Goal: Transaction & Acquisition: Purchase product/service

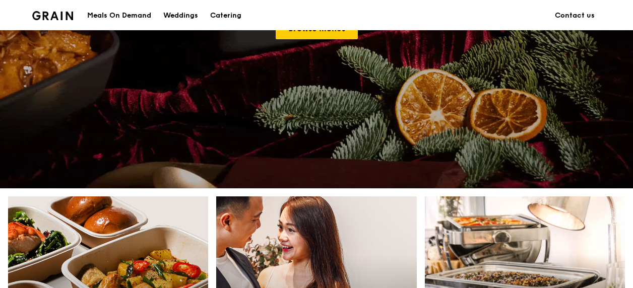
scroll to position [432, 0]
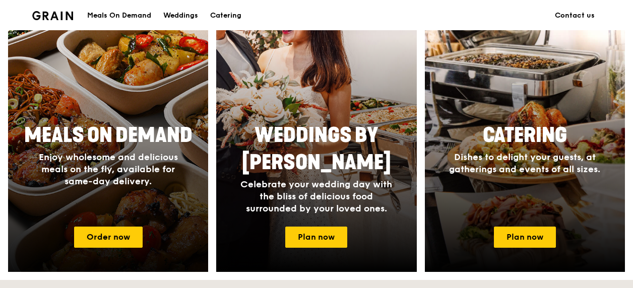
click at [133, 248] on div at bounding box center [108, 125] width 220 height 322
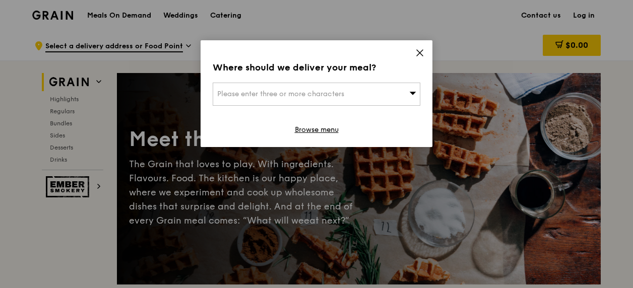
click at [379, 95] on div "Please enter three or more characters" at bounding box center [316, 94] width 207 height 23
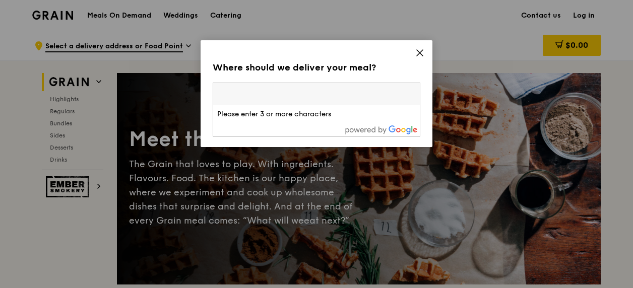
click at [423, 51] on icon at bounding box center [419, 52] width 9 height 9
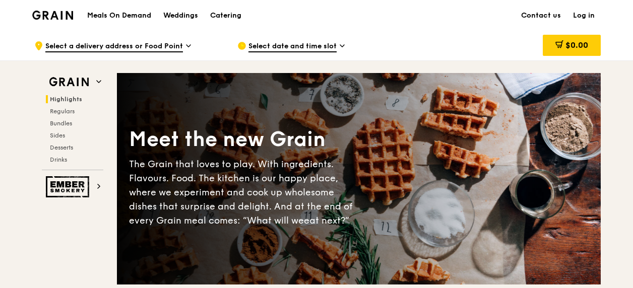
click at [52, 21] on div "Grain logo" at bounding box center [52, 14] width 41 height 30
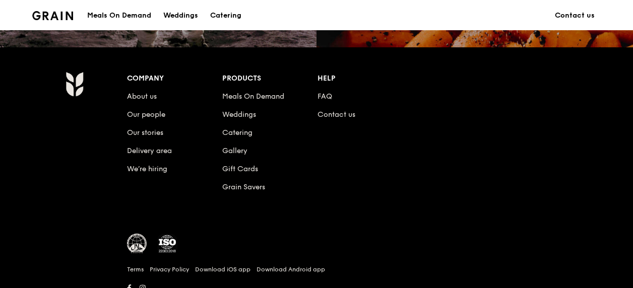
scroll to position [999, 0]
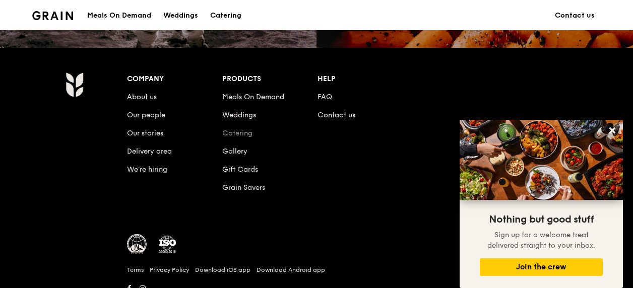
click at [230, 133] on link "Catering" at bounding box center [237, 133] width 30 height 9
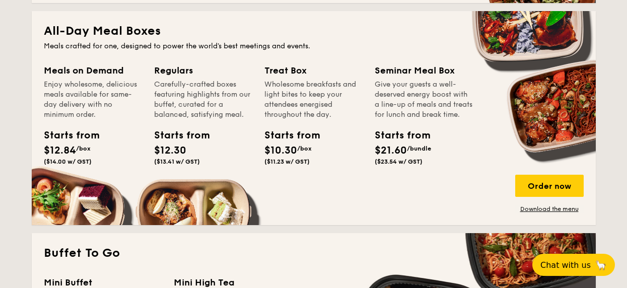
scroll to position [728, 0]
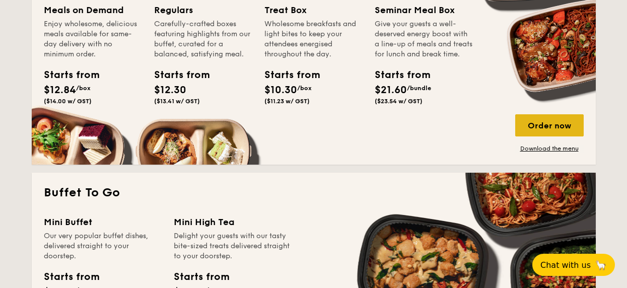
click at [528, 124] on div "Order now" at bounding box center [549, 125] width 68 height 22
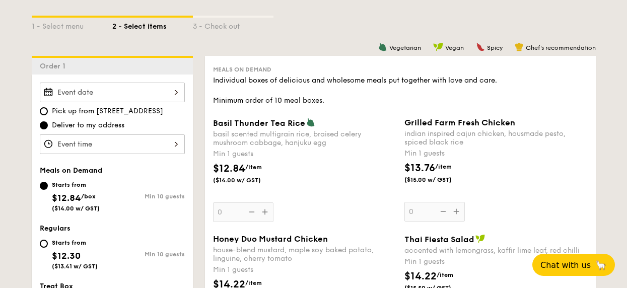
scroll to position [296, 0]
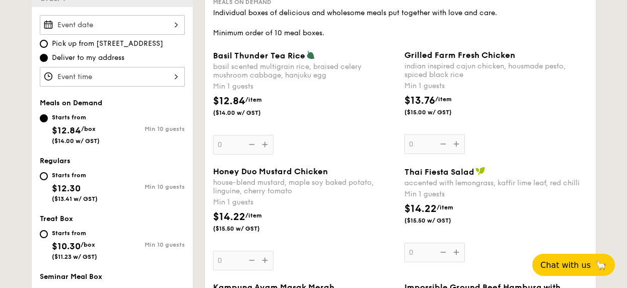
click at [149, 24] on div at bounding box center [112, 25] width 145 height 20
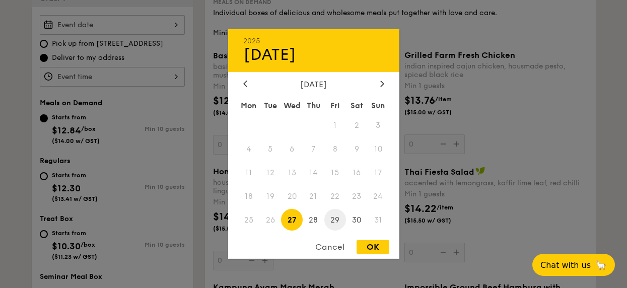
click at [333, 222] on span "29" at bounding box center [335, 220] width 22 height 22
click at [370, 246] on div "OK" at bounding box center [373, 247] width 33 height 14
type input "[DATE]"
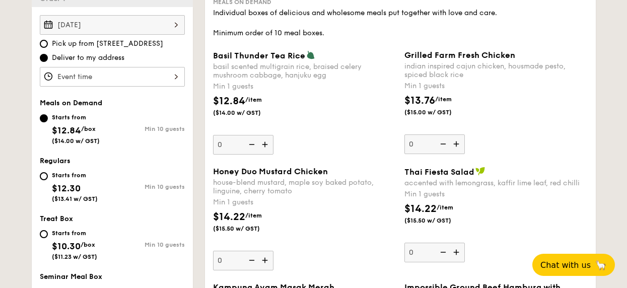
click at [90, 72] on div at bounding box center [112, 77] width 145 height 20
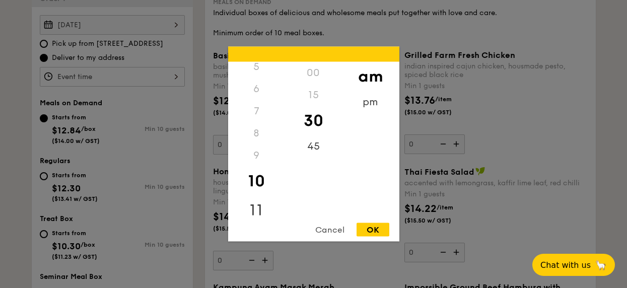
scroll to position [119, 0]
click at [258, 203] on div "11" at bounding box center [256, 207] width 57 height 29
click at [309, 152] on div "45" at bounding box center [313, 149] width 57 height 29
click at [372, 224] on div "OK" at bounding box center [373, 230] width 33 height 14
type input "11:45AM"
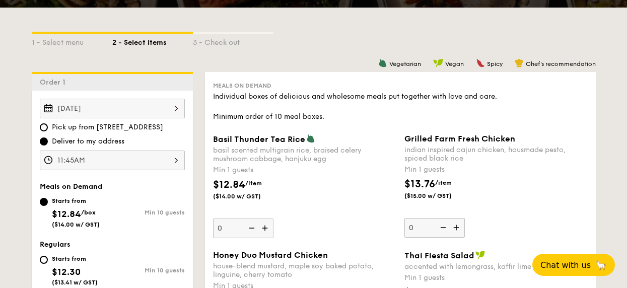
scroll to position [221, 0]
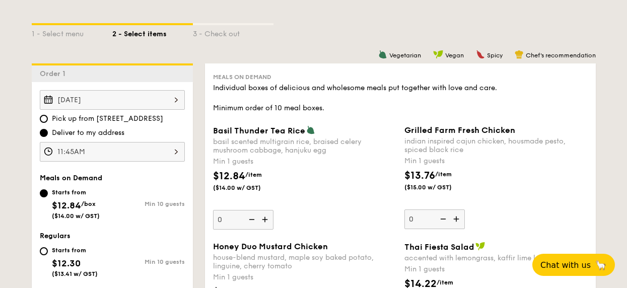
click at [265, 221] on img at bounding box center [265, 219] width 15 height 19
click at [265, 221] on input "0" at bounding box center [243, 220] width 60 height 20
click at [235, 221] on input "1" at bounding box center [243, 220] width 60 height 20
click at [328, 183] on div "$12.84 /item ($14.00 w/ GST)" at bounding box center [304, 186] width 191 height 35
click at [273, 210] on input "10" at bounding box center [243, 220] width 60 height 20
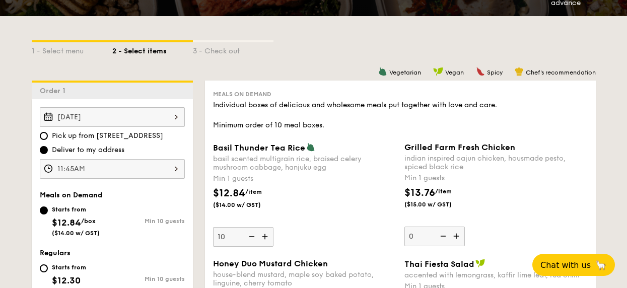
scroll to position [285, 0]
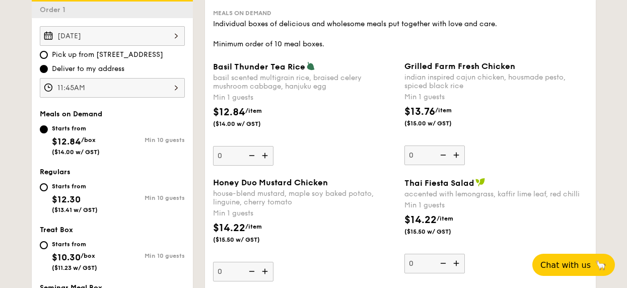
type input "1"
click at [307, 131] on div "$12.84 /item ($14.00 w/ GST)" at bounding box center [304, 122] width 191 height 35
click at [273, 146] on input "1" at bounding box center [243, 156] width 60 height 20
type input "0"
click at [48, 188] on div "Starts from $12.30 ($13.41 w/ GST)" at bounding box center [76, 196] width 73 height 33
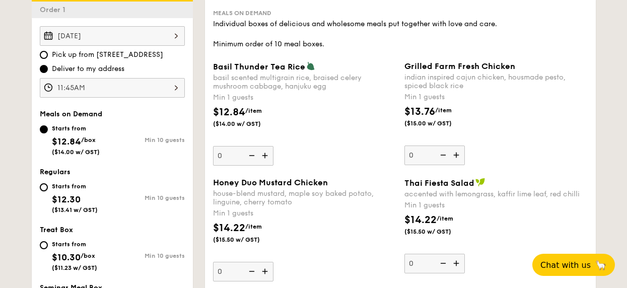
click at [48, 188] on input "Starts from $12.30 ($13.41 w/ GST) Min 10 guests" at bounding box center [44, 187] width 8 height 8
radio input "true"
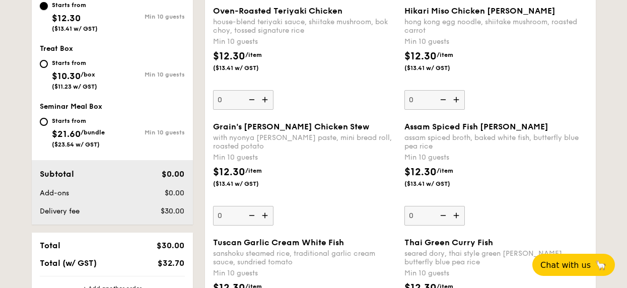
scroll to position [456, 0]
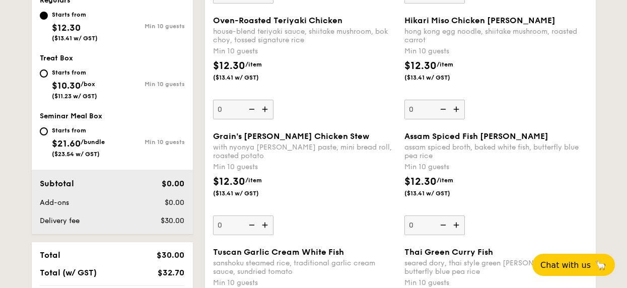
click at [265, 109] on img at bounding box center [265, 109] width 15 height 19
click at [265, 109] on input "0" at bounding box center [243, 110] width 60 height 20
type input "10"
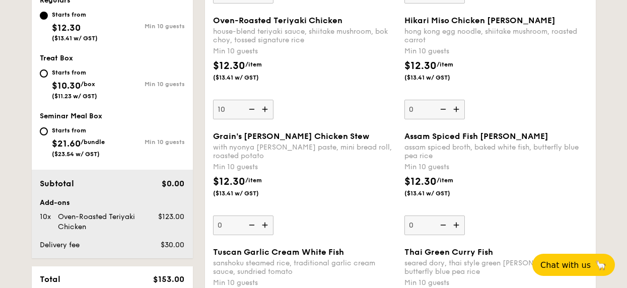
click at [342, 113] on div "Oven-Roasted Teriyaki Chicken house-blend teriyaki sauce, shiitake mushroom, bo…" at bounding box center [304, 68] width 183 height 104
click at [273, 113] on input "10" at bounding box center [243, 110] width 60 height 20
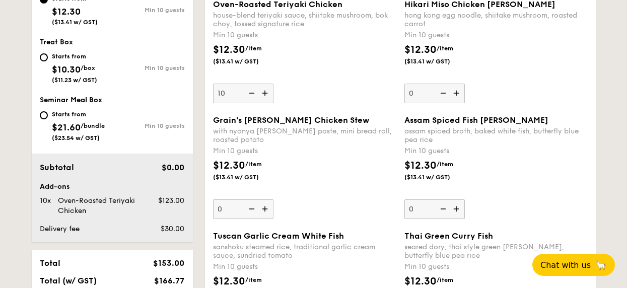
scroll to position [542, 0]
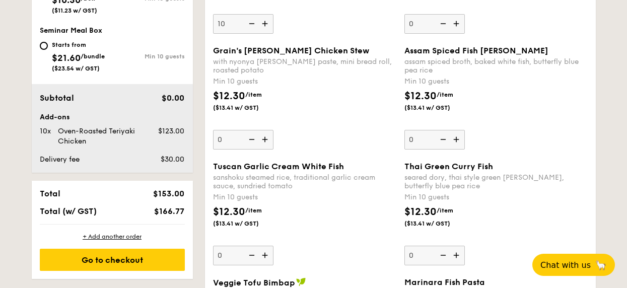
click at [267, 252] on img at bounding box center [265, 255] width 15 height 19
click at [267, 252] on input "0" at bounding box center [243, 256] width 60 height 20
type input "10"
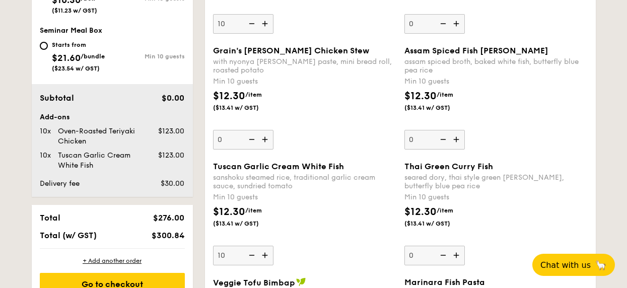
click at [313, 224] on div "$12.30 /item ($13.41 w/ GST)" at bounding box center [304, 221] width 191 height 35
click at [273, 246] on input "10" at bounding box center [243, 256] width 60 height 20
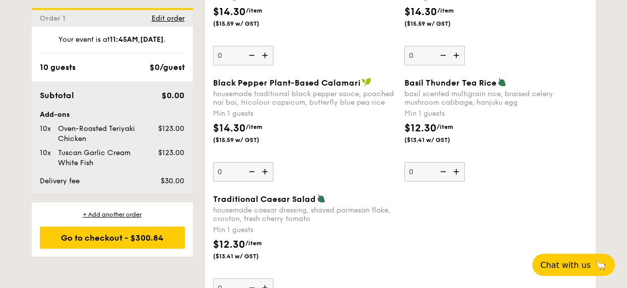
scroll to position [1248, 0]
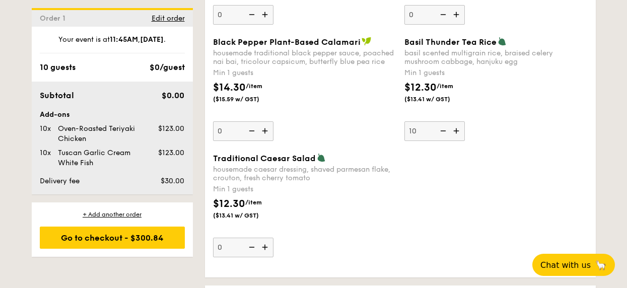
type input "10"
click at [504, 151] on div "Black Pepper Plant-Based Calamari housemade traditional black pepper sauce, poa…" at bounding box center [400, 95] width 383 height 116
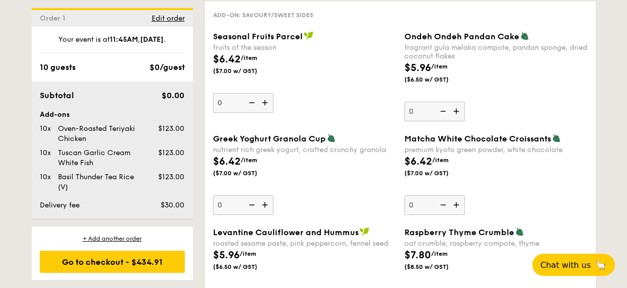
scroll to position [1524, 0]
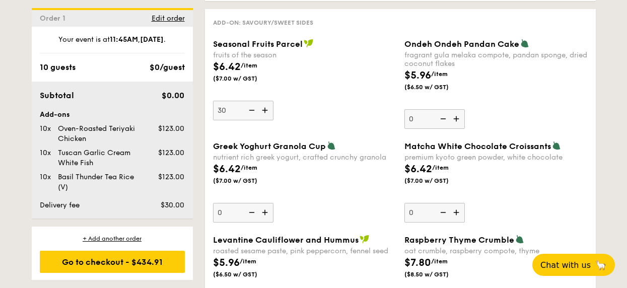
type input "30"
click at [290, 86] on div "$6.42 /item ($7.00 w/ GST)" at bounding box center [304, 76] width 191 height 35
click at [273, 101] on input "30" at bounding box center [243, 111] width 60 height 20
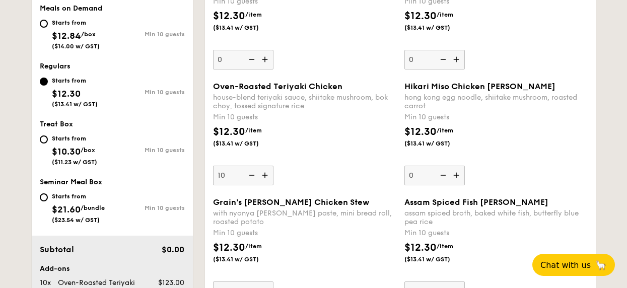
scroll to position [409, 0]
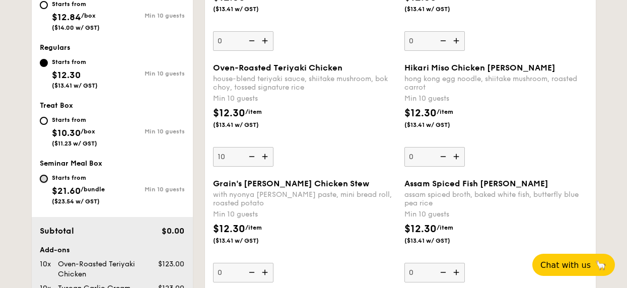
click at [43, 176] on input "Starts from $21.60 /bundle ($23.54 w/ GST) Min 10 guests" at bounding box center [44, 179] width 8 height 8
radio input "true"
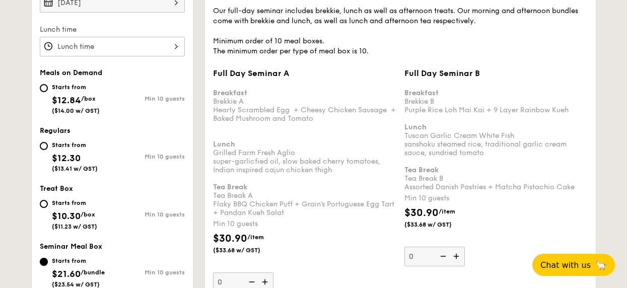
scroll to position [532, 0]
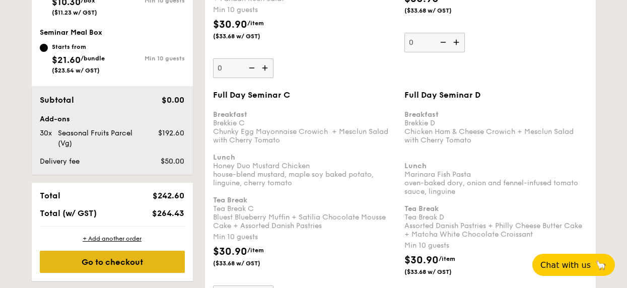
click at [157, 260] on div "Go to checkout" at bounding box center [112, 262] width 145 height 22
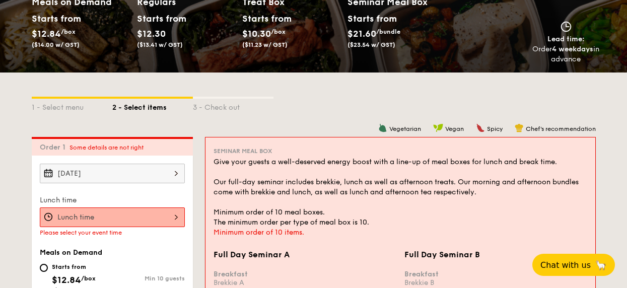
scroll to position [372, 0]
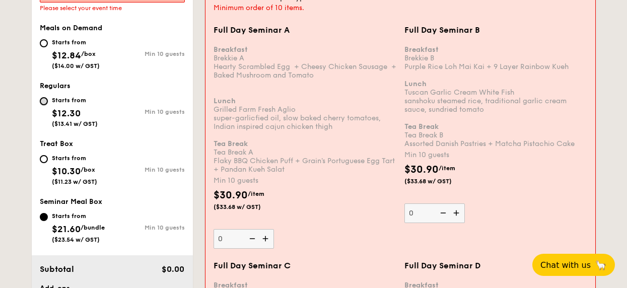
click at [41, 104] on input "Starts from $12.30 ($13.41 w/ GST) Min 10 guests" at bounding box center [44, 101] width 8 height 8
radio input "true"
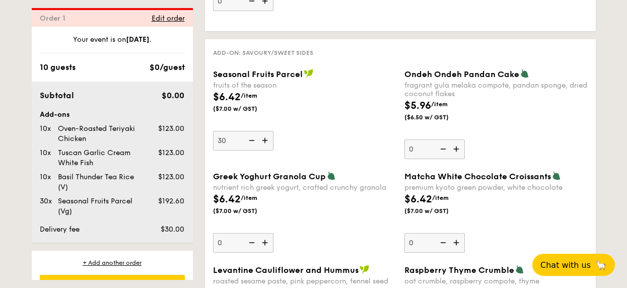
scroll to position [1533, 0]
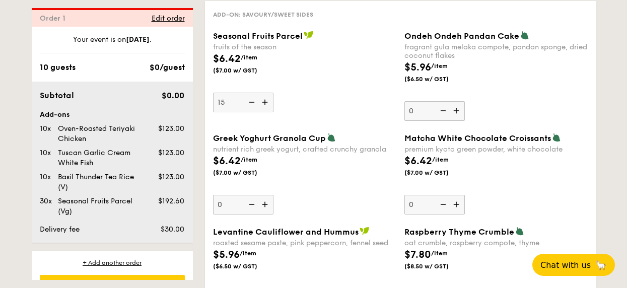
type input "15"
click at [309, 95] on div "Seasonal Fruits Parcel fruits of the season $6.42 /item ($7.00 w/ GST) 15" at bounding box center [304, 72] width 183 height 82
click at [273, 95] on input "15" at bounding box center [243, 103] width 60 height 20
type input "15"
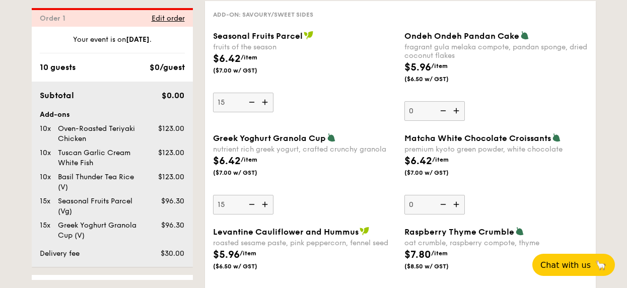
click at [337, 200] on div "Greek Yoghurt Granola Cup nutrient rich greek yogurt, crafted crunchy granola $…" at bounding box center [304, 174] width 183 height 82
click at [273, 200] on input "15" at bounding box center [243, 205] width 60 height 20
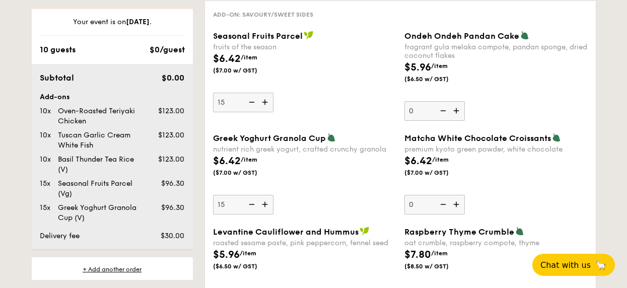
scroll to position [50, 0]
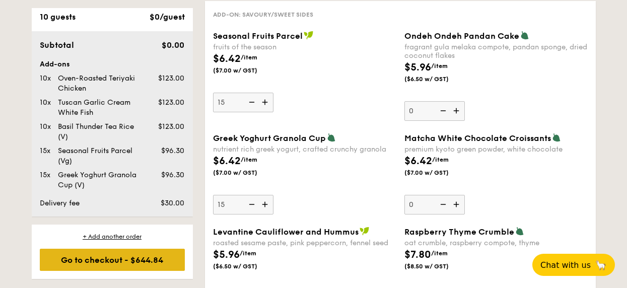
click at [155, 259] on div "Go to checkout - $644.84" at bounding box center [112, 260] width 145 height 22
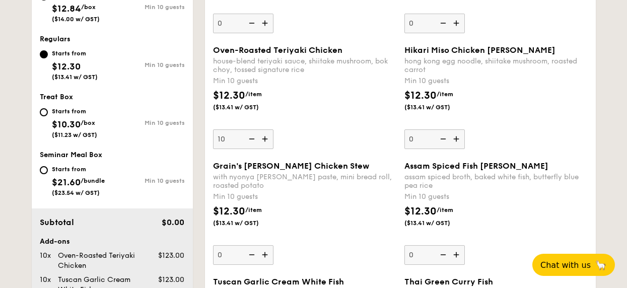
scroll to position [269, 0]
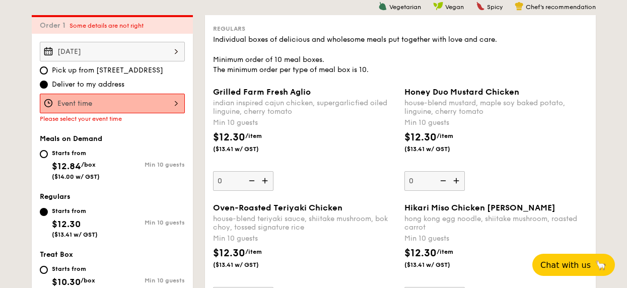
drag, startPoint x: 158, startPoint y: 122, endPoint x: 155, endPoint y: 104, distance: 18.9
click at [156, 110] on div "[DATE] Pick up from [STREET_ADDRESS] Deliver to my address Please select your e…" at bounding box center [112, 293] width 161 height 518
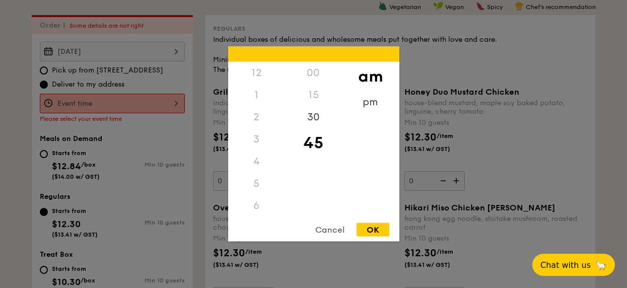
click at [155, 104] on div "12 1 2 3 4 5 6 7 8 9 10 11 00 15 30 45 am pm Cancel OK" at bounding box center [112, 104] width 145 height 20
click at [155, 104] on div at bounding box center [313, 144] width 627 height 288
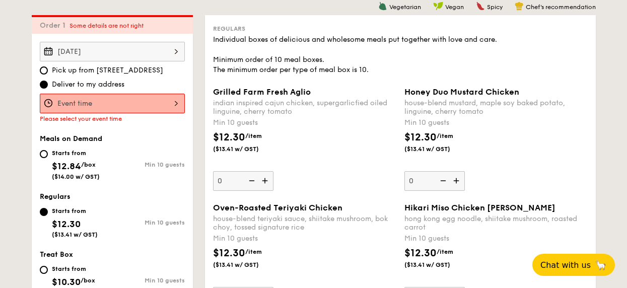
click at [168, 126] on div "[DATE] Pick up from [STREET_ADDRESS] Deliver to my address Please select your e…" at bounding box center [112, 293] width 161 height 518
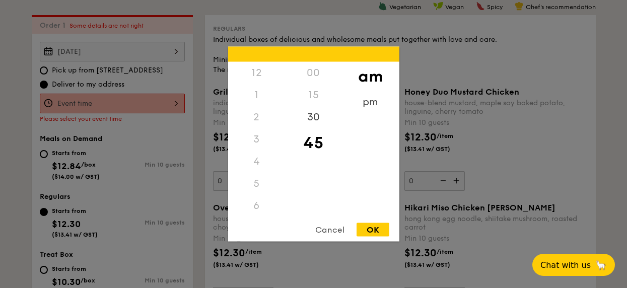
click at [167, 106] on div "12 1 2 3 4 5 6 7 8 9 10 11 00 15 30 45 am pm Cancel OK" at bounding box center [112, 104] width 145 height 20
click at [262, 208] on div "11" at bounding box center [256, 207] width 57 height 29
click at [369, 229] on div "OK" at bounding box center [373, 230] width 33 height 14
type input "11:45AM"
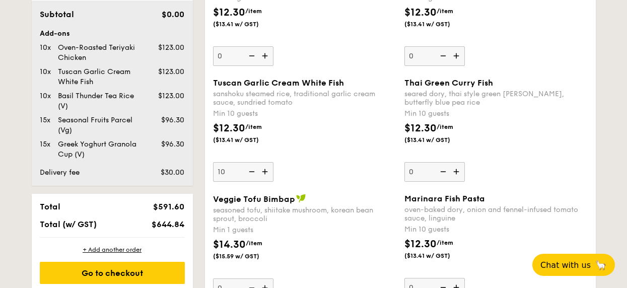
scroll to position [755, 0]
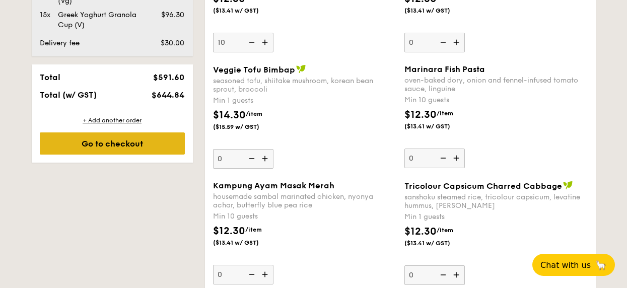
click at [137, 152] on div "Go to checkout" at bounding box center [112, 143] width 145 height 22
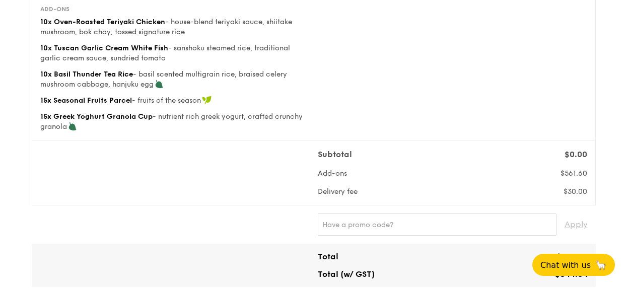
scroll to position [338, 0]
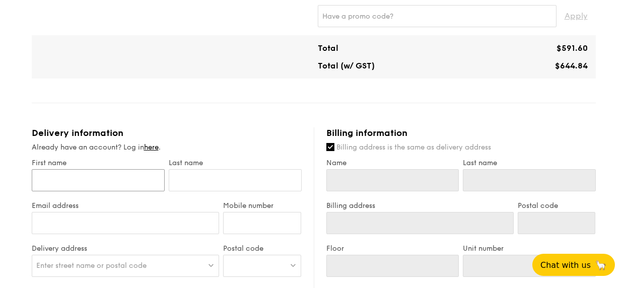
click at [102, 188] on input "First name" at bounding box center [98, 180] width 133 height 22
type input "Toh"
type input "[PERSON_NAME]"
type input "Toh"
type input "[PERSON_NAME]"
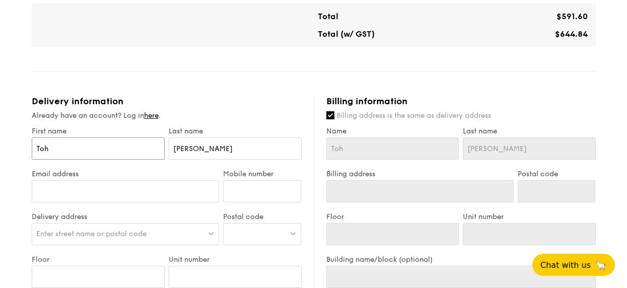
scroll to position [370, 0]
click at [127, 194] on input "Email address" at bounding box center [126, 191] width 188 height 22
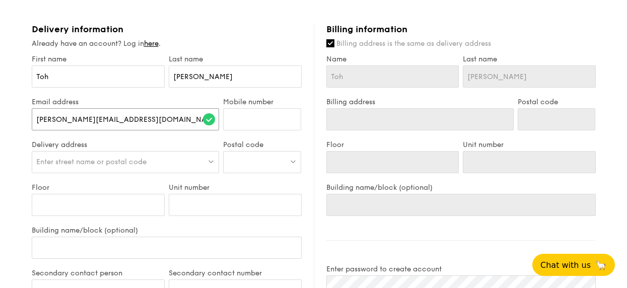
scroll to position [459, 0]
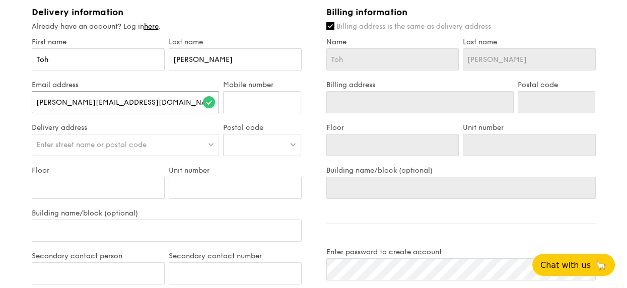
type input "[PERSON_NAME][EMAIL_ADDRESS][DOMAIN_NAME]"
click at [240, 101] on input "Mobile number" at bounding box center [262, 102] width 78 height 22
type input "90262217"
click at [132, 135] on div "Enter street name or postal code" at bounding box center [126, 145] width 188 height 22
click at [261, 150] on div at bounding box center [262, 145] width 78 height 22
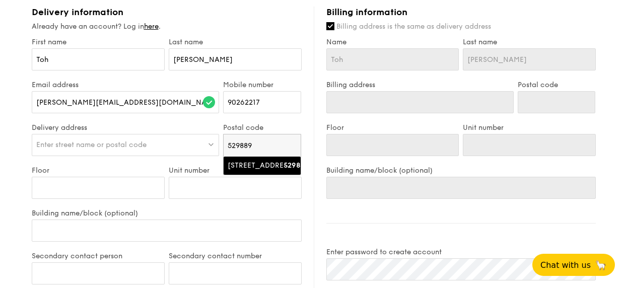
type input "529889"
click at [262, 164] on div "[STREET_ADDRESS]" at bounding box center [254, 166] width 52 height 10
type input "[STREET_ADDRESS]"
type input "529889"
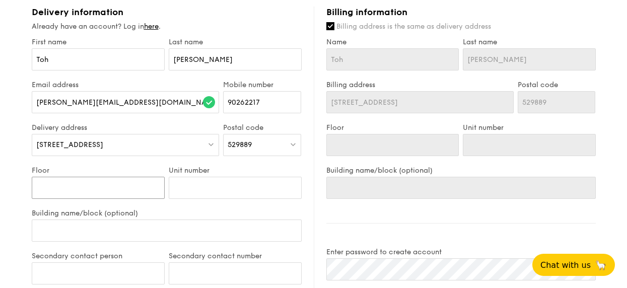
click at [136, 194] on input "Floor" at bounding box center [98, 188] width 133 height 22
type input "B"
type input "B2"
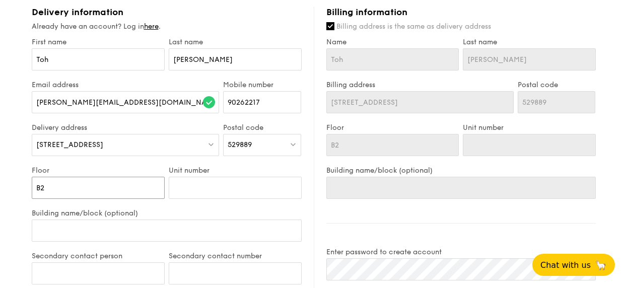
type input "B2"
click at [247, 191] on input "Unit number" at bounding box center [235, 188] width 133 height 22
type input "-"
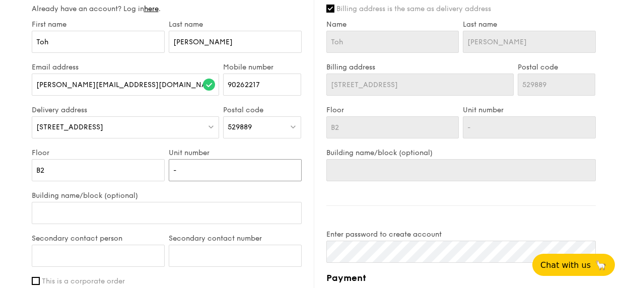
scroll to position [539, 0]
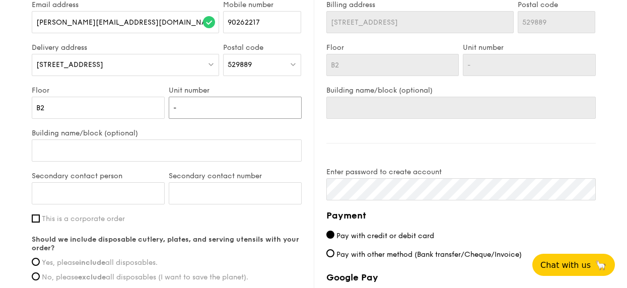
type input "-"
click at [137, 156] on input "Building name/block (optional)" at bounding box center [167, 151] width 270 height 22
type input "C"
type input "Ch"
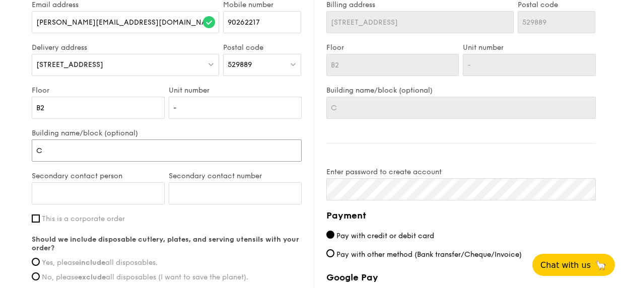
type input "Ch"
type input "Cha"
type input "[PERSON_NAME]"
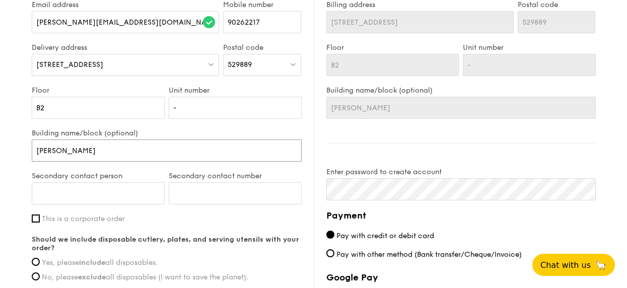
type input "[PERSON_NAME]"
type input "Changi"
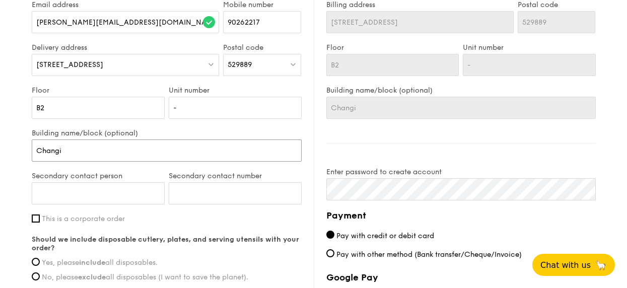
type input "Changi"
type input "Changi G"
type input "Changi Ge"
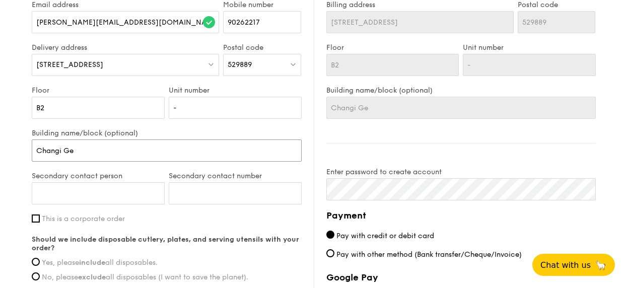
type input "Changi Gen"
type input "Changi Gene"
type input "Changi Gener"
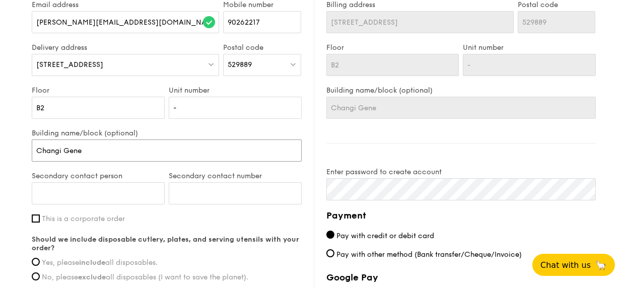
type input "Changi Gener"
type input "Changi Genera"
type input "Changi General"
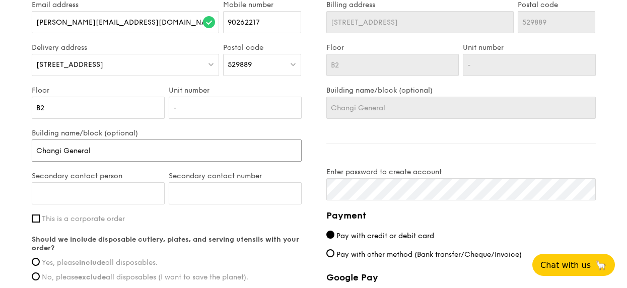
type input "Changi General"
type input "Changi General H"
type input "Changi General [PERSON_NAME]"
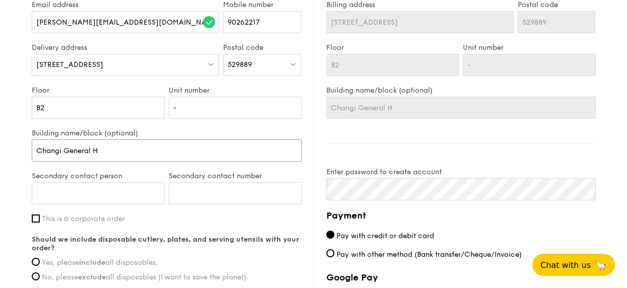
type input "Changi General [PERSON_NAME]"
type input "Changi General Hos"
type input "Changi General Hosp"
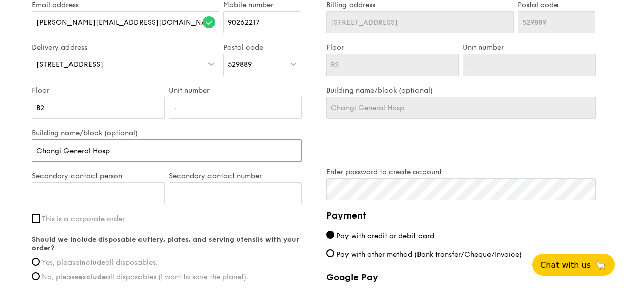
type input "Changi General [PERSON_NAME]"
type input "Changi General Hospit"
type input "Changi General Hospita"
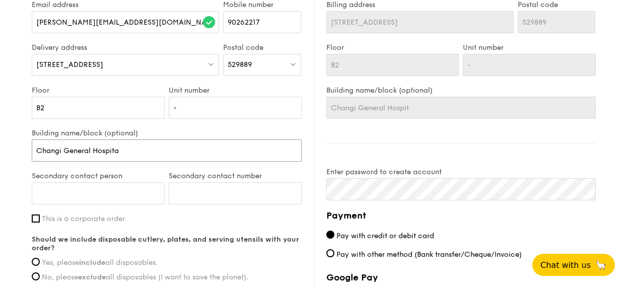
type input "Changi General Hospita"
type input "[GEOGRAPHIC_DATA]"
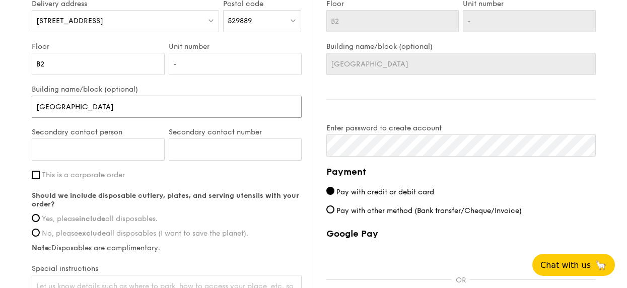
scroll to position [622, 0]
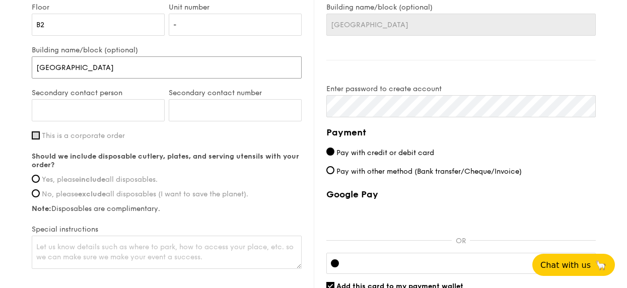
type input "[GEOGRAPHIC_DATA]"
click at [37, 138] on input "This is a corporate order" at bounding box center [36, 135] width 8 height 8
checkbox input "true"
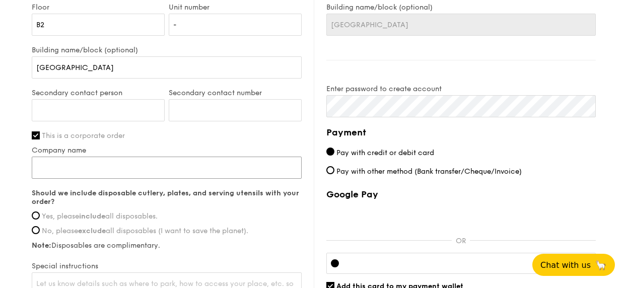
click at [102, 164] on input "Company name" at bounding box center [167, 168] width 270 height 22
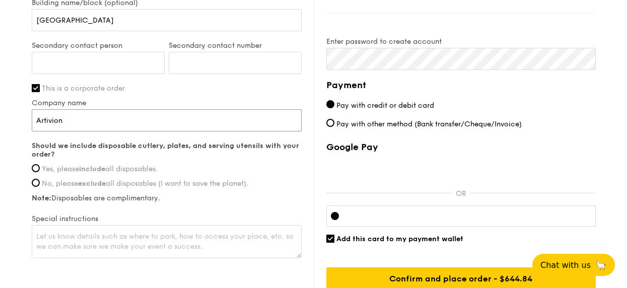
scroll to position [680, 0]
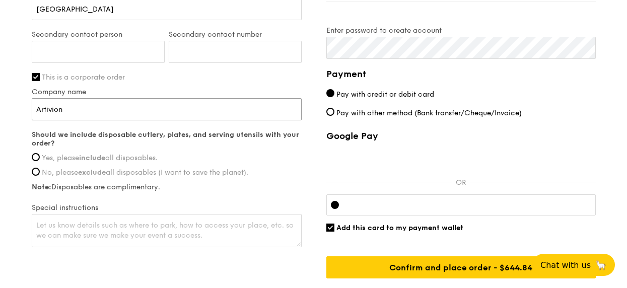
type input "Artivion"
click at [44, 158] on span "Yes, please include all disposables." at bounding box center [100, 158] width 116 height 9
click at [40, 158] on input "Yes, please include all disposables." at bounding box center [36, 157] width 8 height 8
radio input "true"
click at [140, 226] on textarea at bounding box center [167, 230] width 270 height 33
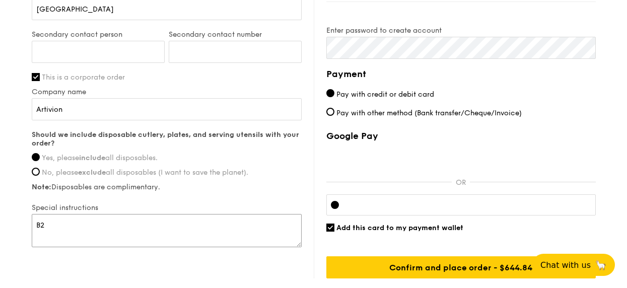
type textarea "B"
type textarea "L"
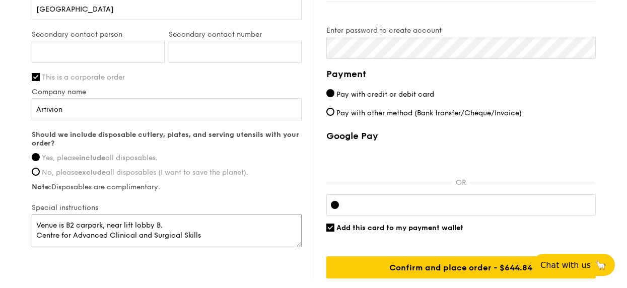
type textarea "Venue is B2 carpark, near lift lobby B. Centre for Advanced Clinical and Surgic…"
click at [229, 190] on label "Note: Disposables are complimentary." at bounding box center [167, 187] width 270 height 9
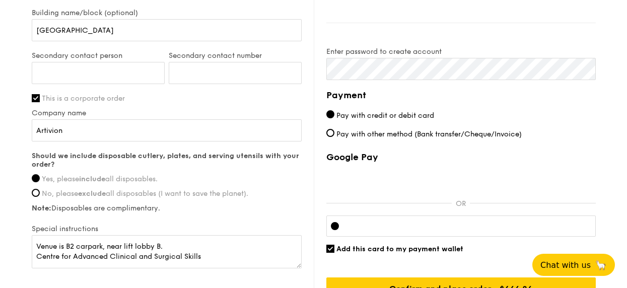
scroll to position [675, 0]
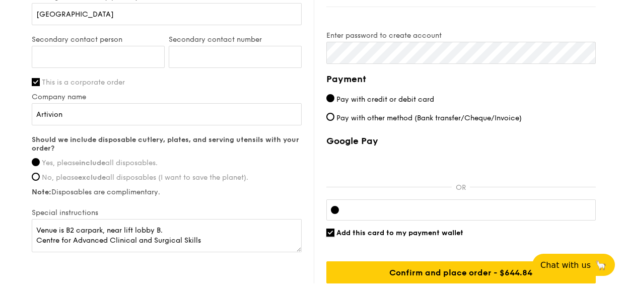
click at [331, 235] on input "Add this card to my payment wallet" at bounding box center [330, 233] width 8 height 8
checkbox input "false"
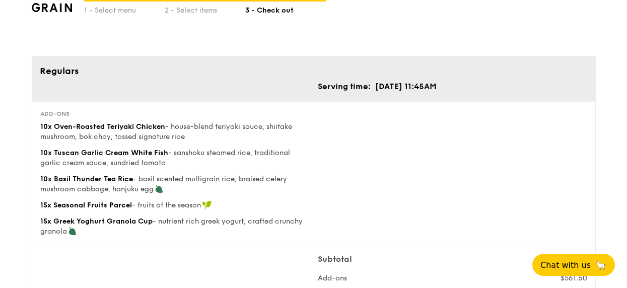
scroll to position [0, 0]
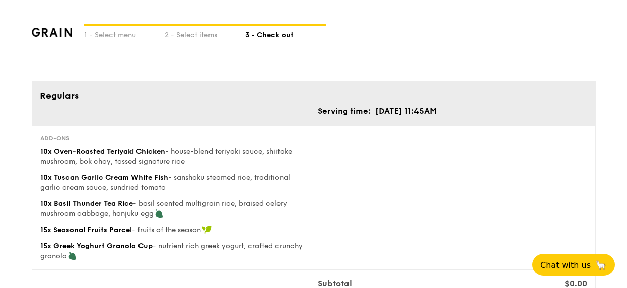
click at [189, 40] on div "1 - Select menu 2 - Select items 3 - Check out" at bounding box center [314, 40] width 564 height 81
click at [189, 37] on div "2 - Select items" at bounding box center [205, 33] width 81 height 14
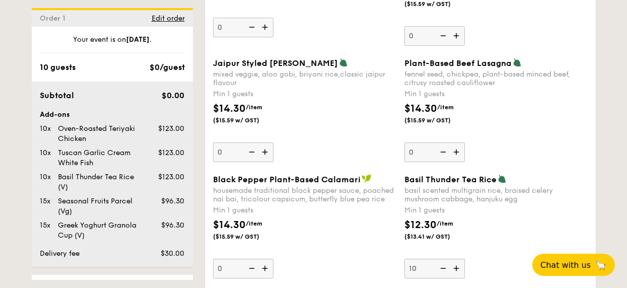
scroll to position [1133, 0]
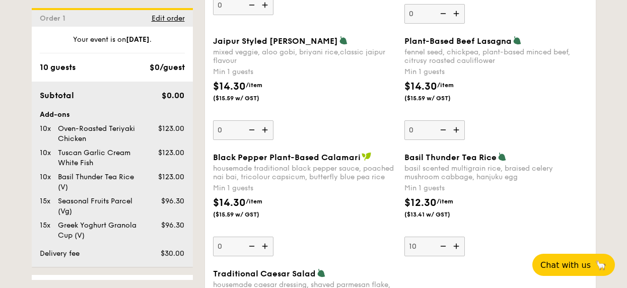
click at [442, 248] on img at bounding box center [442, 246] width 15 height 19
click at [442, 248] on input "10" at bounding box center [434, 247] width 60 height 20
type input "9"
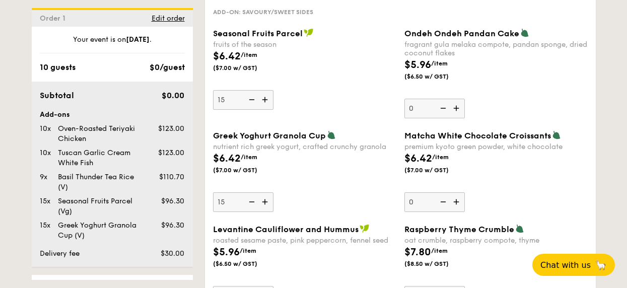
scroll to position [1513, 0]
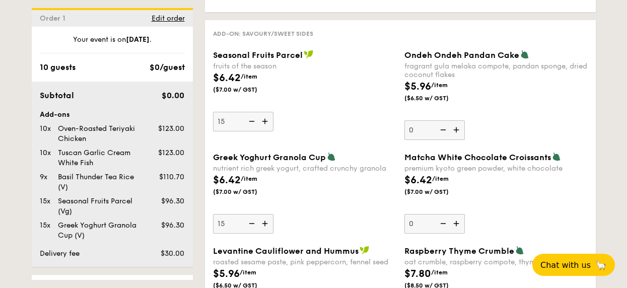
click at [254, 123] on img at bounding box center [250, 121] width 15 height 19
click at [254, 123] on input "15" at bounding box center [243, 122] width 60 height 20
type input "14"
click at [253, 227] on img at bounding box center [250, 223] width 15 height 19
click at [253, 227] on input "15" at bounding box center [243, 224] width 60 height 20
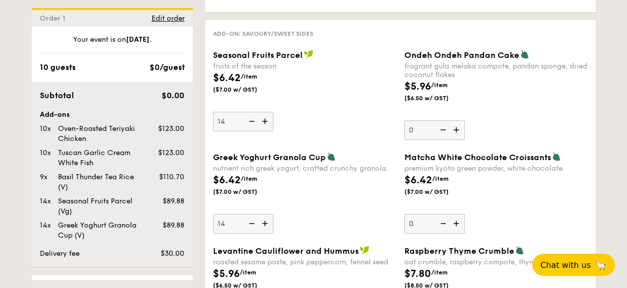
click at [266, 223] on img at bounding box center [265, 223] width 15 height 19
click at [266, 223] on input "14" at bounding box center [243, 224] width 60 height 20
type input "15"
click at [285, 212] on div "Greek Yoghurt Granola Cup nutrient rich greek yogurt, crafted crunchy granola $…" at bounding box center [304, 193] width 183 height 82
click at [273, 214] on input "15" at bounding box center [243, 224] width 60 height 20
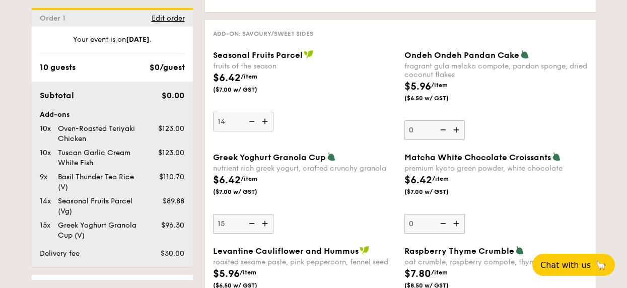
click at [359, 84] on div "$6.42 /item ($7.00 w/ GST)" at bounding box center [304, 88] width 191 height 35
click at [273, 112] on input "14" at bounding box center [243, 122] width 60 height 20
click at [578, 98] on div "$5.96 /item ($6.50 w/ GST)" at bounding box center [495, 96] width 191 height 35
click at [465, 120] on input "0" at bounding box center [434, 130] width 60 height 20
click at [578, 98] on div "$5.96 /item ($6.50 w/ GST)" at bounding box center [495, 96] width 191 height 35
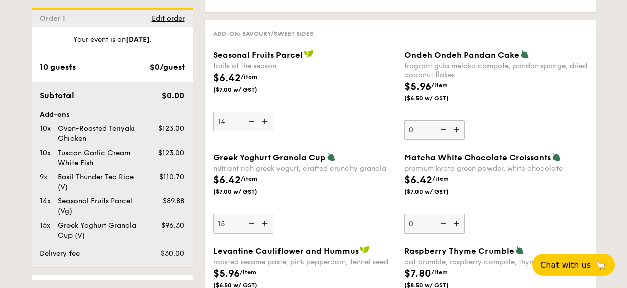
click at [465, 120] on input "0" at bounding box center [434, 130] width 60 height 20
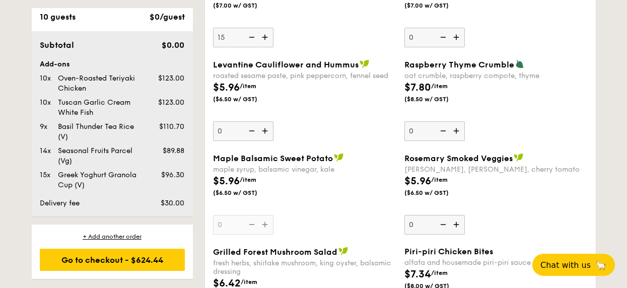
scroll to position [2055, 0]
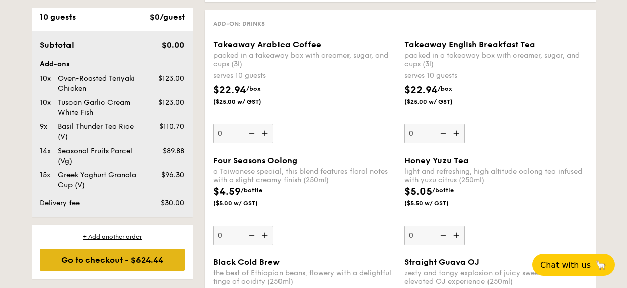
click at [149, 260] on div "Go to checkout - $624.44" at bounding box center [112, 260] width 145 height 22
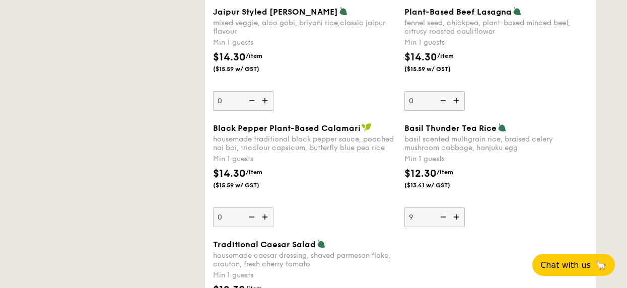
scroll to position [269, 0]
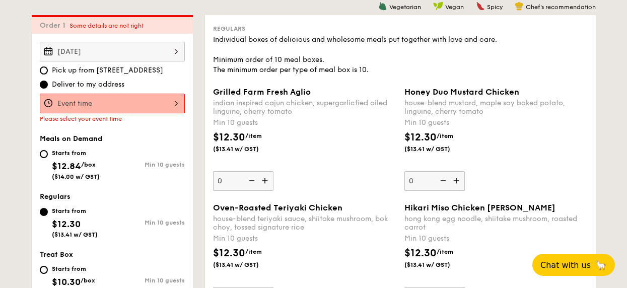
click at [125, 110] on div at bounding box center [112, 104] width 145 height 20
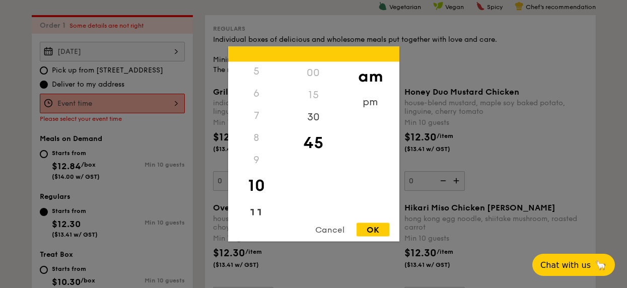
scroll to position [113, 0]
click at [259, 204] on div "11" at bounding box center [256, 214] width 57 height 29
click at [370, 227] on div "OK" at bounding box center [373, 230] width 33 height 14
type input "11:45AM"
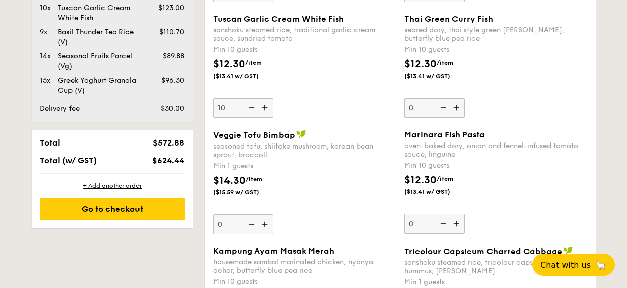
scroll to position [861, 0]
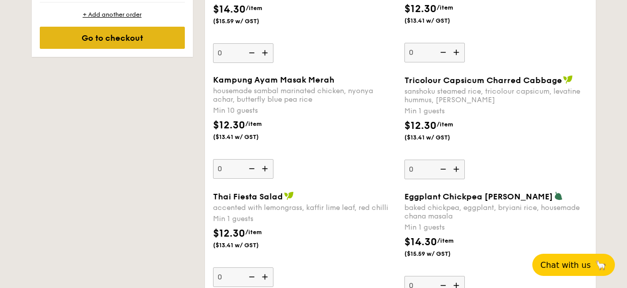
click at [138, 42] on div "Go to checkout" at bounding box center [112, 38] width 145 height 22
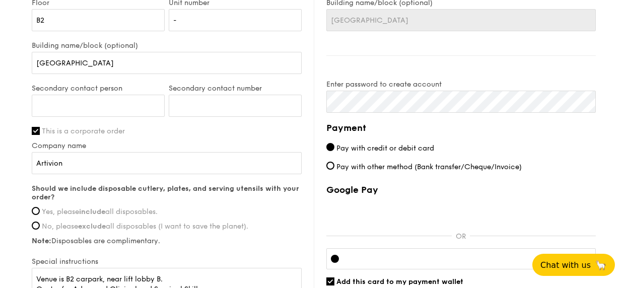
scroll to position [738, 0]
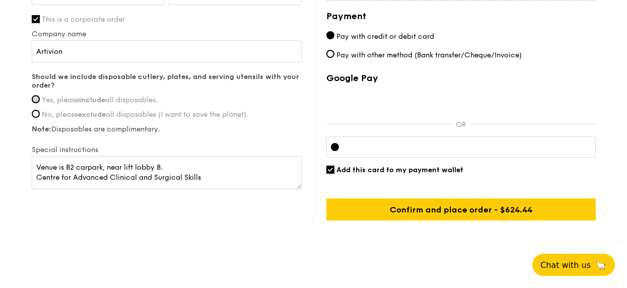
click at [35, 101] on input "Yes, please include all disposables." at bounding box center [36, 99] width 8 height 8
radio input "true"
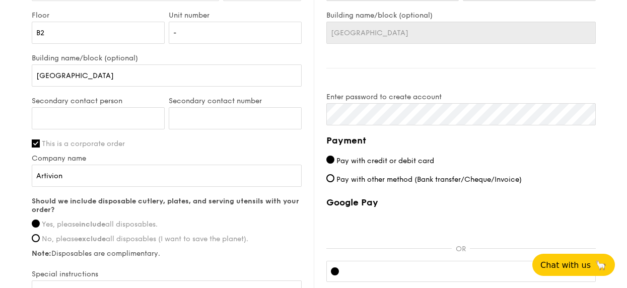
scroll to position [739, 0]
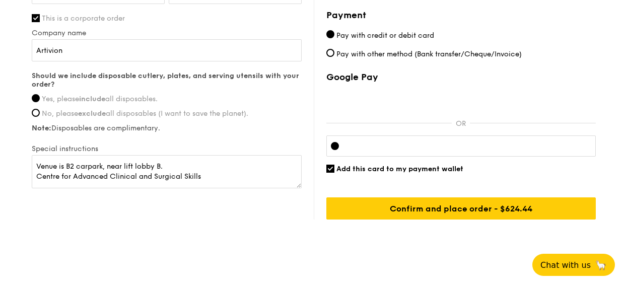
click at [346, 165] on span "Add this card to my payment wallet" at bounding box center [399, 169] width 127 height 9
click at [334, 165] on input "Add this card to my payment wallet" at bounding box center [330, 169] width 8 height 8
checkbox input "false"
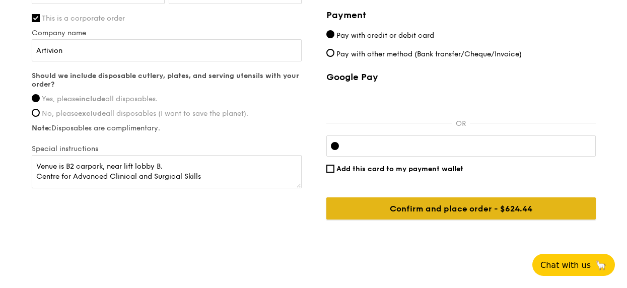
click at [465, 211] on input "Confirm and place order - $624.44" at bounding box center [460, 208] width 269 height 22
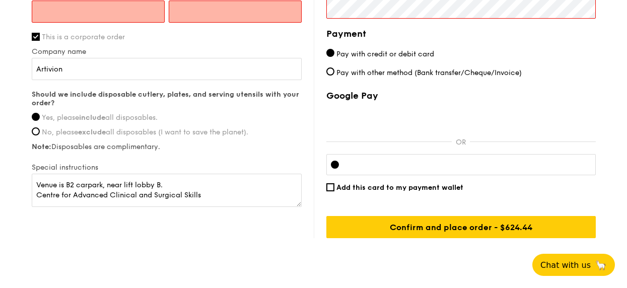
scroll to position [624, 0]
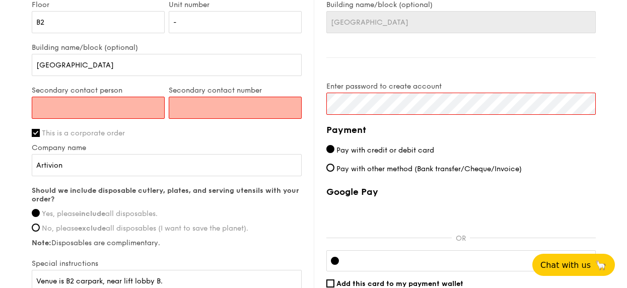
click at [127, 108] on input "Secondary contact person" at bounding box center [98, 108] width 133 height 22
type input "[PERSON_NAME]"
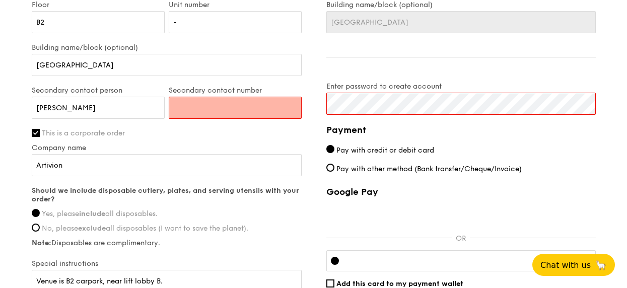
click at [193, 111] on input "Secondary contact number" at bounding box center [235, 108] width 133 height 22
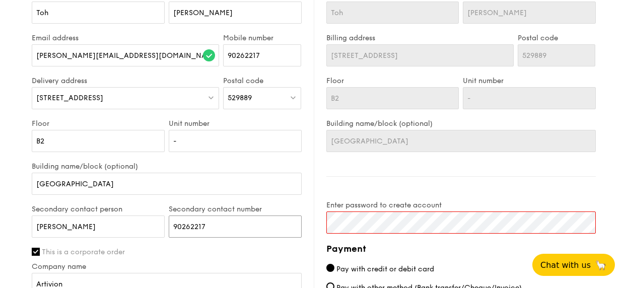
scroll to position [549, 0]
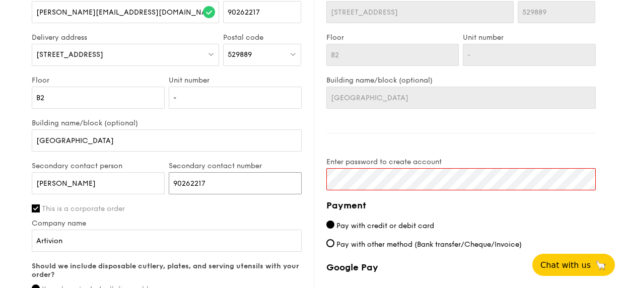
type input "90262217"
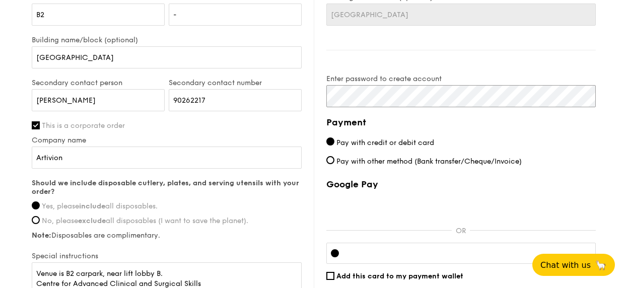
scroll to position [724, 0]
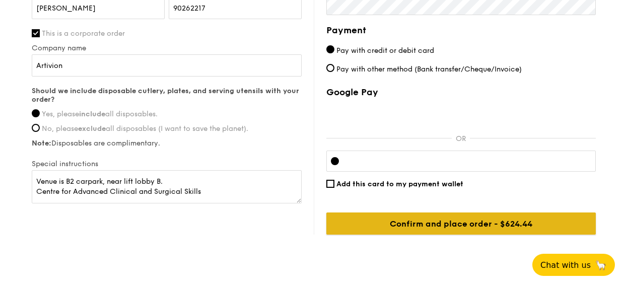
click at [440, 217] on input "Confirm and place order - $624.44" at bounding box center [460, 224] width 269 height 22
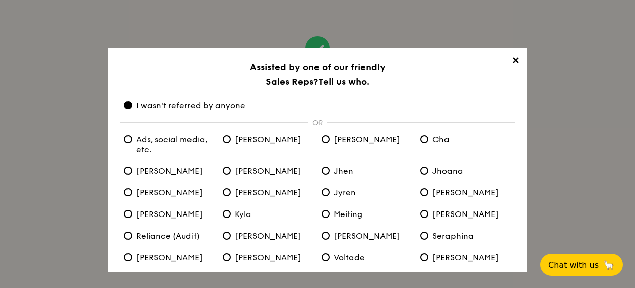
click at [350, 89] on div "✕ Assisted by one of our friendly Sales Reps? Tell us who. I wasn't referred by…" at bounding box center [317, 160] width 419 height 224
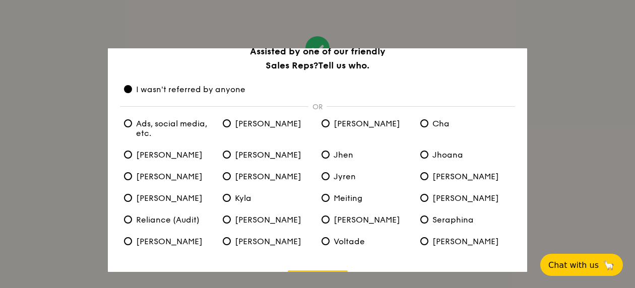
scroll to position [47, 0]
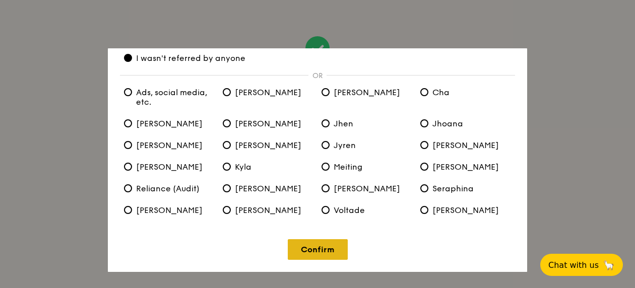
click at [328, 253] on link "Confirm" at bounding box center [318, 249] width 60 height 21
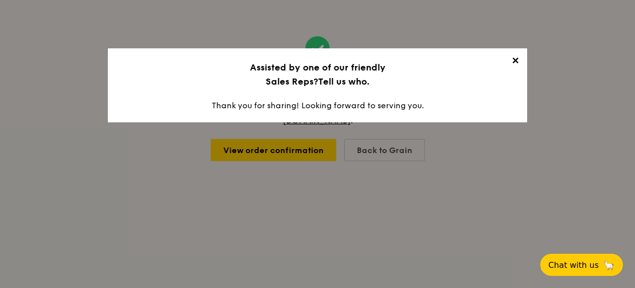
click at [517, 57] on span "✕" at bounding box center [515, 62] width 14 height 14
